Goal: Task Accomplishment & Management: Manage account settings

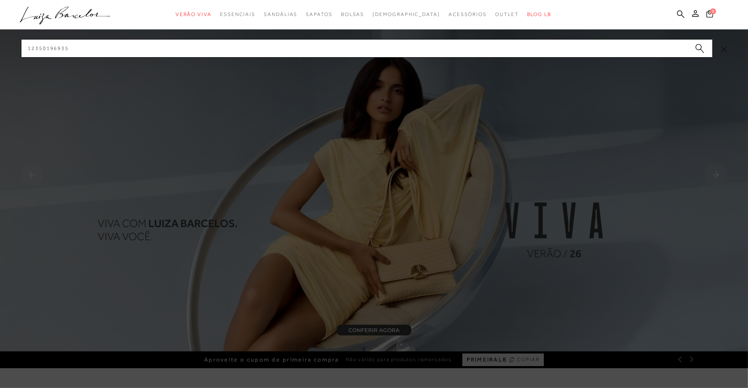
type input "12350196935"
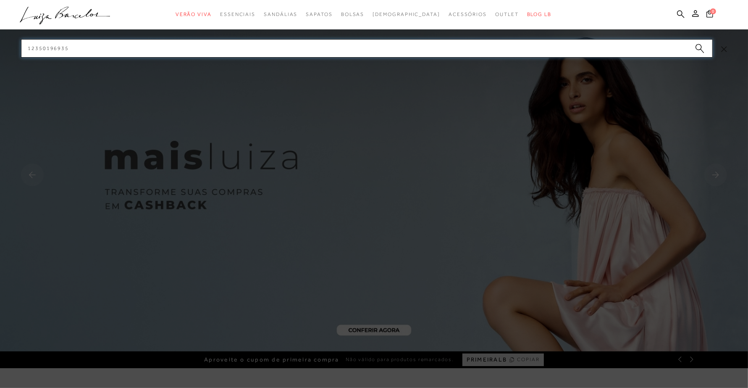
click at [383, 55] on input "12350196935" at bounding box center [367, 48] width 692 height 18
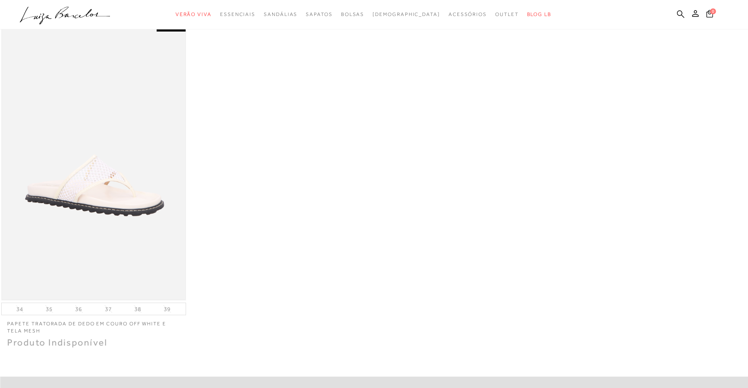
click at [125, 168] on img at bounding box center [93, 161] width 183 height 275
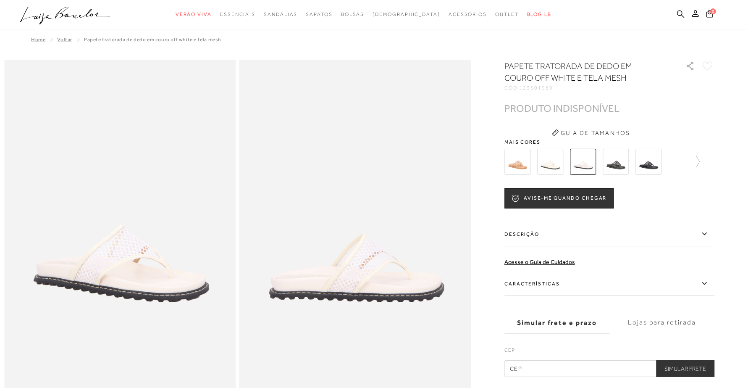
click at [549, 164] on img at bounding box center [550, 162] width 26 height 26
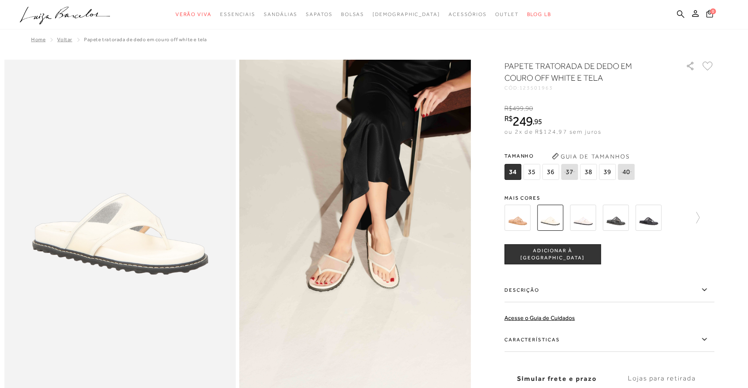
click at [531, 86] on span "123501963" at bounding box center [537, 88] width 34 height 6
copy span "123501963"
click at [509, 220] on icon at bounding box center [510, 218] width 12 height 12
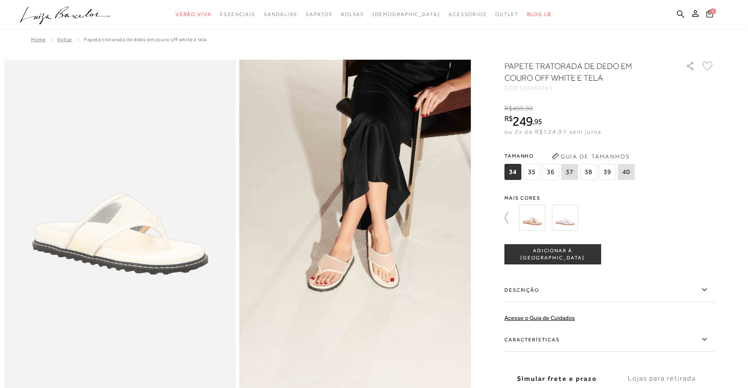
click at [512, 219] on icon at bounding box center [510, 218] width 12 height 12
click at [584, 221] on img at bounding box center [583, 218] width 26 height 26
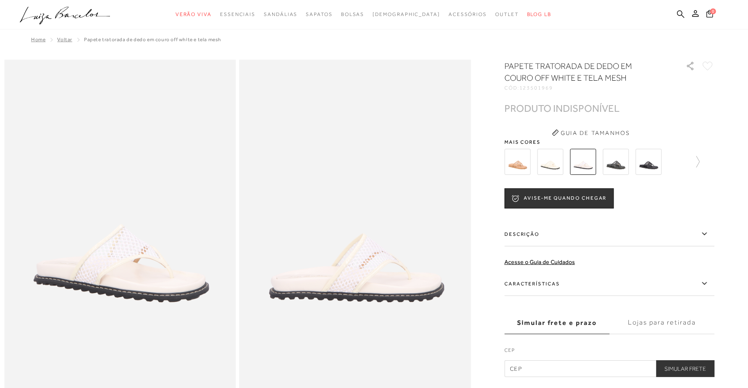
click at [549, 163] on img at bounding box center [550, 162] width 26 height 26
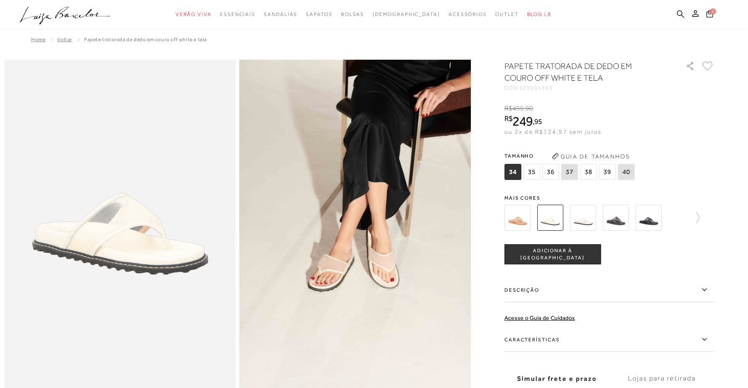
click at [544, 87] on span "123501963" at bounding box center [537, 88] width 34 height 6
copy span "123501963"
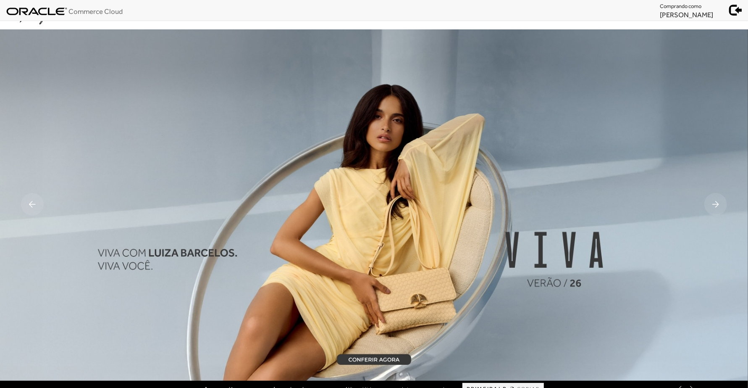
click at [0, 0] on link "Minha Conta" at bounding box center [0, 0] width 0 height 0
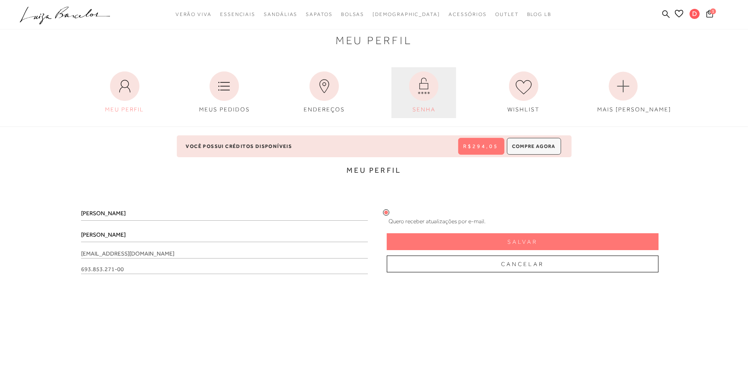
scroll to position [52, 0]
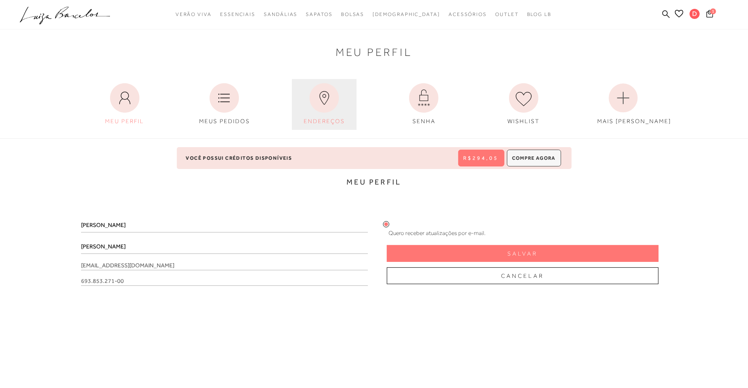
click at [325, 113] on link "ENDEREÇOS" at bounding box center [324, 104] width 65 height 51
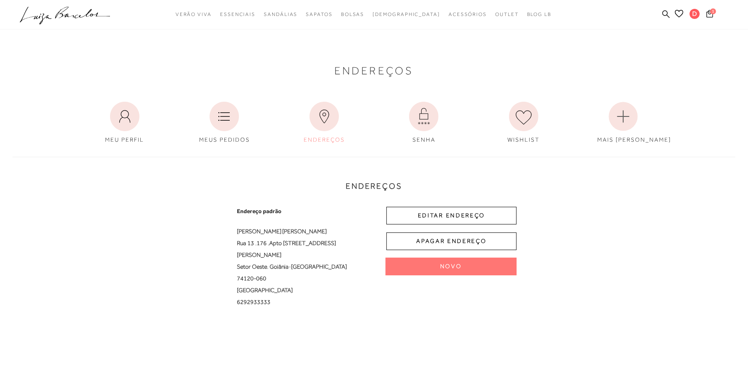
scroll to position [52, 0]
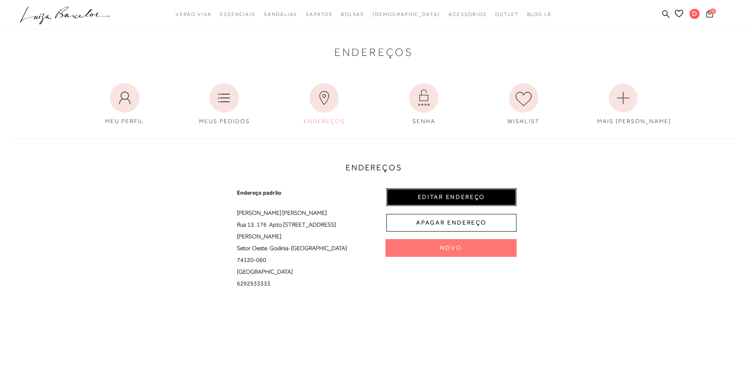
click at [447, 196] on button "EDITAR ENDEREÇO" at bounding box center [451, 197] width 130 height 18
select select "GO"
select select "BR"
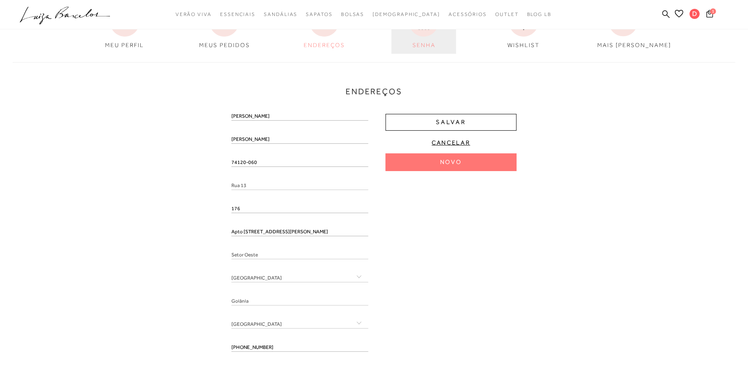
scroll to position [157, 0]
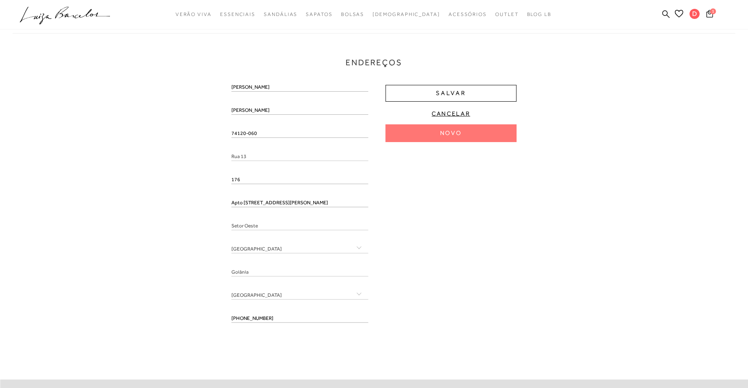
click at [258, 178] on input "176" at bounding box center [299, 180] width 137 height 8
drag, startPoint x: 255, startPoint y: 200, endPoint x: 295, endPoint y: 207, distance: 40.8
click at [295, 207] on input "Apto 2900 Ed Vangogh" at bounding box center [299, 203] width 137 height 8
click at [263, 129] on div "Danielle Almeida 74120-060 Rua 13 176 Apto 2900 Ed Vangogh Setor Oeste" at bounding box center [299, 206] width 137 height 246
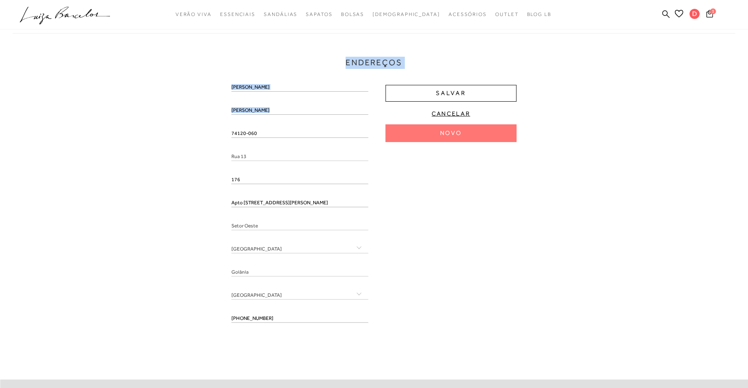
click at [263, 129] on div "Danielle Almeida 74120-060 Rua 13 176 Apto 2900 Ed Vangogh Setor Oeste" at bounding box center [299, 206] width 137 height 246
click at [262, 133] on input "74120-060" at bounding box center [299, 133] width 137 height 8
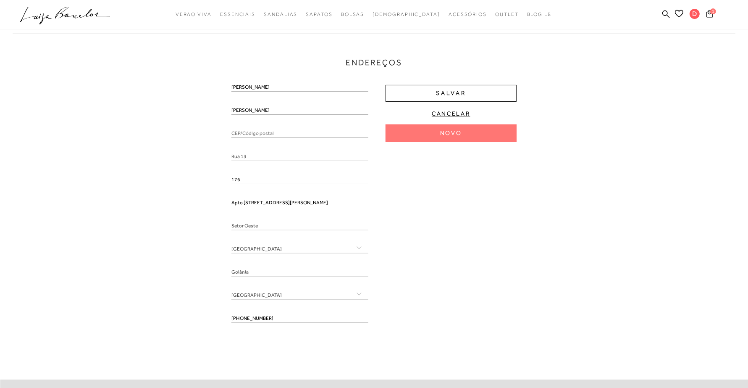
paste input "74120-060"
type input "74120-060"
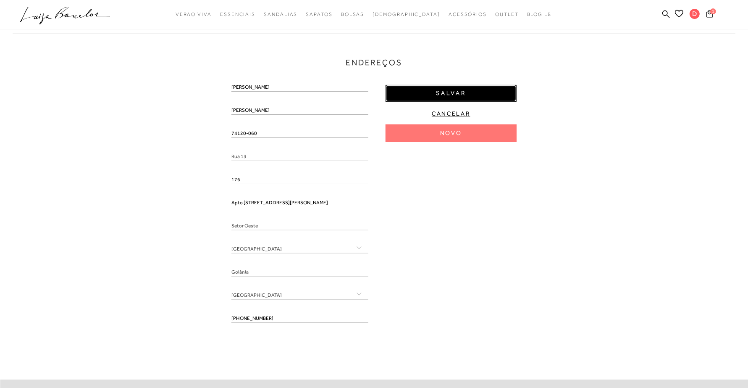
click at [473, 89] on button "Salvar" at bounding box center [451, 93] width 131 height 17
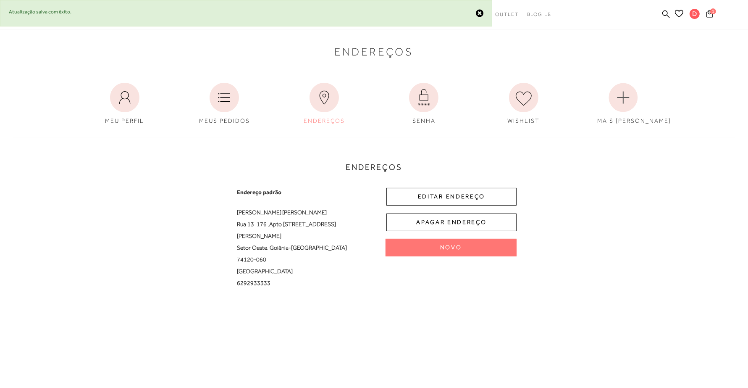
scroll to position [74, 0]
